Goal: Information Seeking & Learning: Learn about a topic

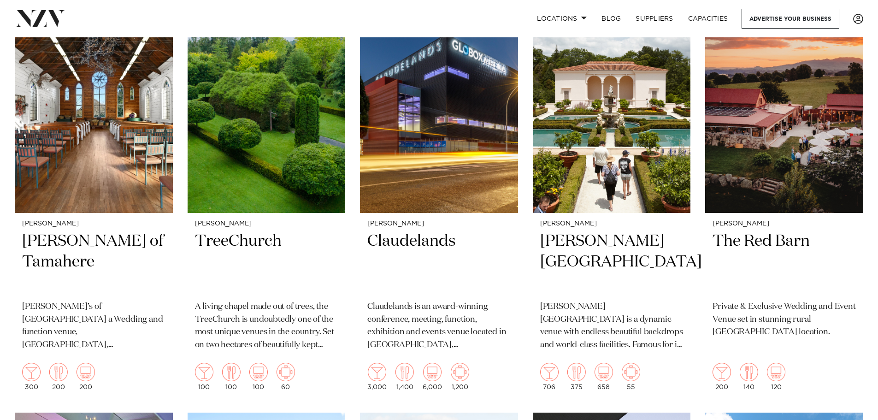
scroll to position [396, 0]
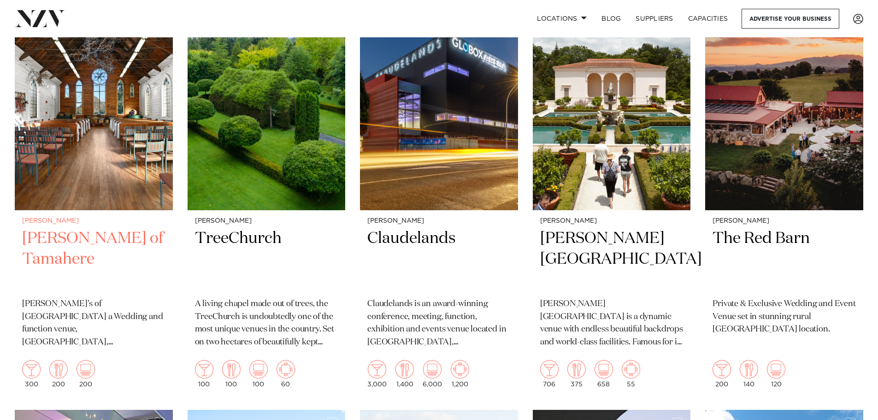
click at [68, 228] on h2 "[PERSON_NAME] of Tamahere" at bounding box center [93, 259] width 143 height 62
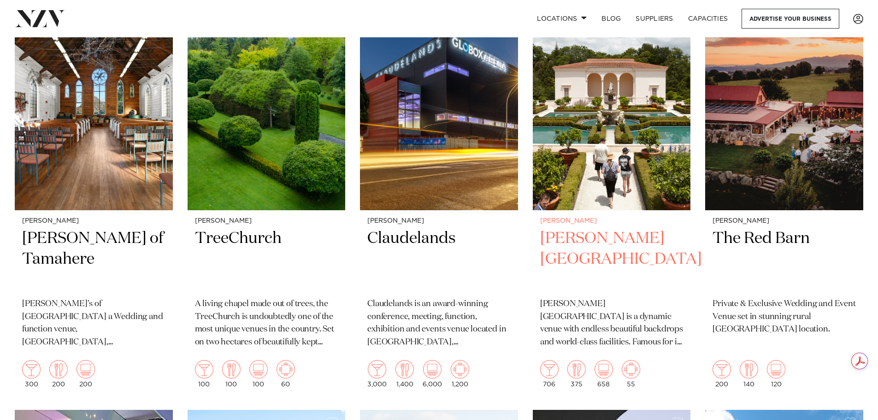
click at [599, 228] on h2 "Hamilton Gardens" at bounding box center [611, 259] width 143 height 62
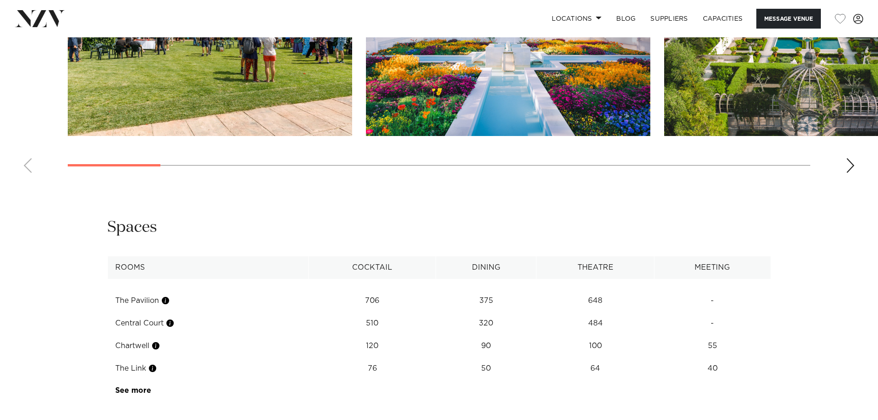
scroll to position [1099, 0]
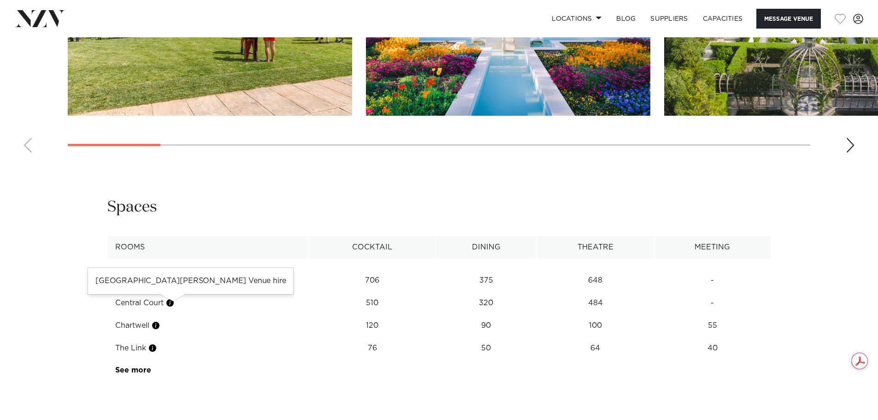
click at [173, 302] on button "button" at bounding box center [169, 302] width 9 height 9
click at [173, 304] on button "button" at bounding box center [169, 302] width 9 height 9
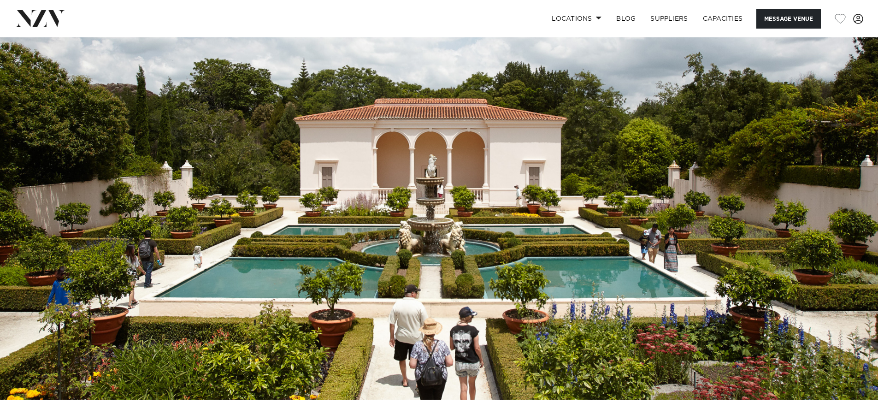
scroll to position [0, 0]
